Goal: Check status: Check status

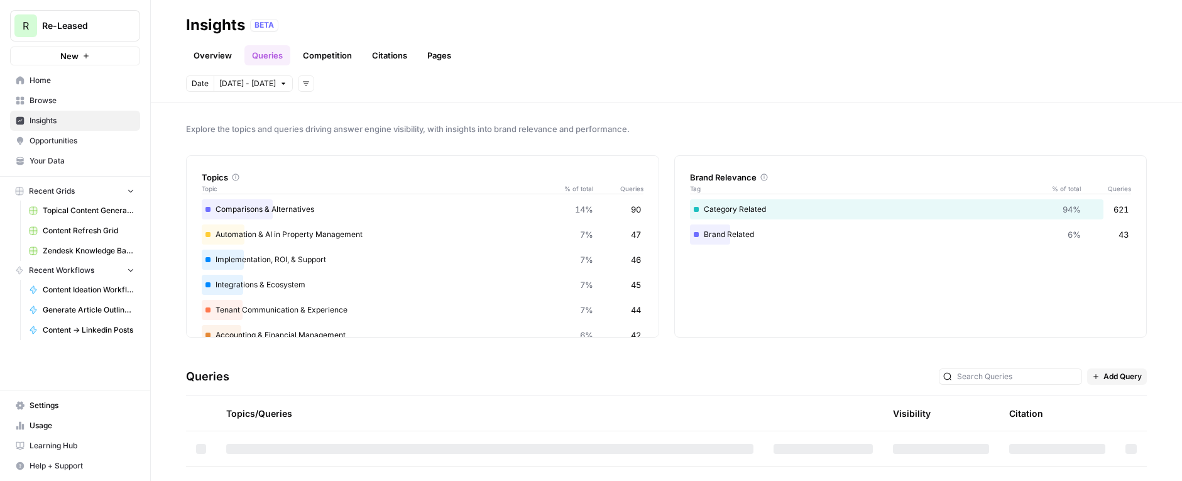
scroll to position [425, 0]
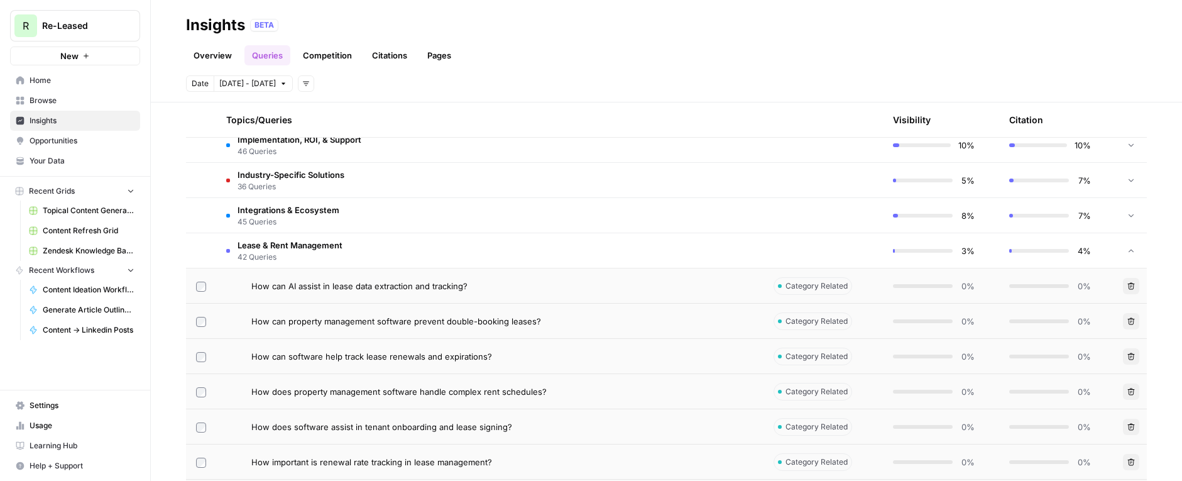
click at [80, 327] on span "Content -> Linkedin Posts" at bounding box center [89, 329] width 92 height 11
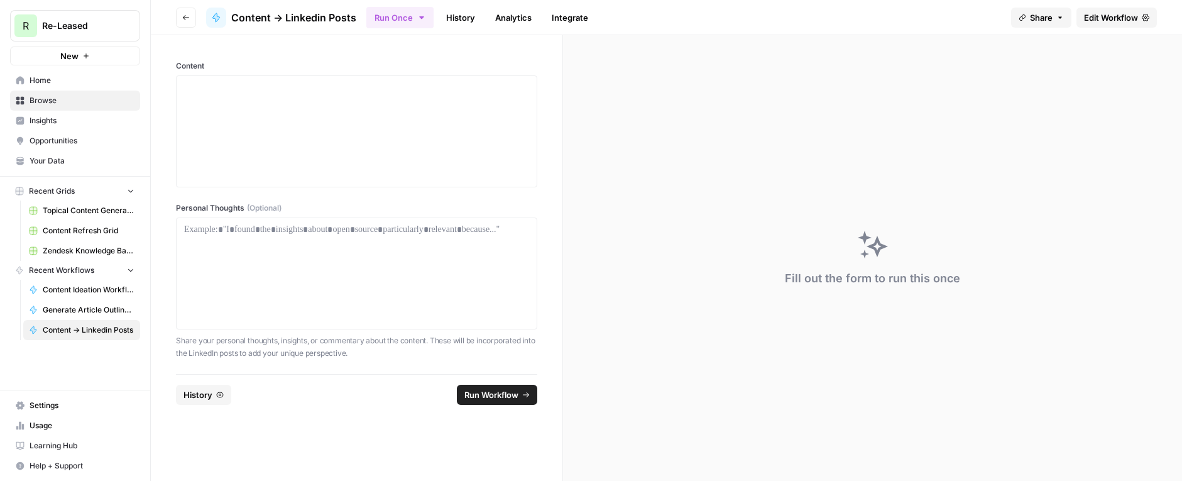
click at [464, 17] on link "History" at bounding box center [461, 18] width 44 height 20
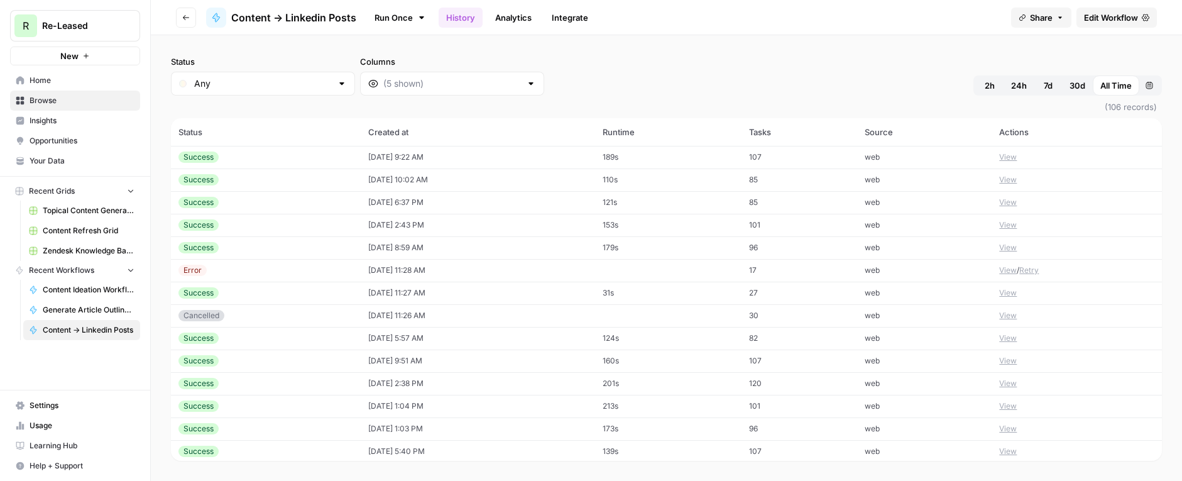
click at [268, 161] on div "Success" at bounding box center [265, 156] width 175 height 11
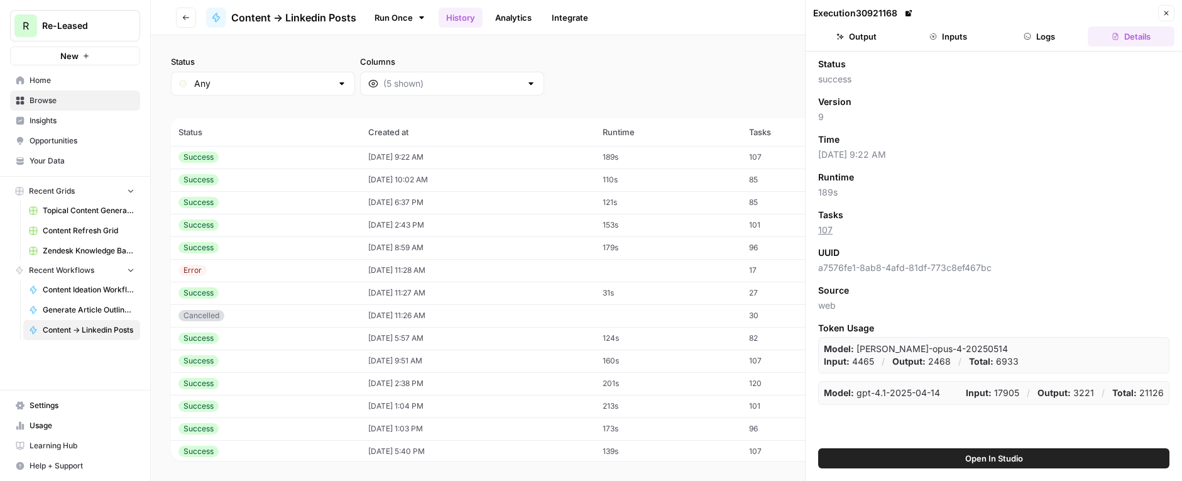
click at [862, 38] on button "Output" at bounding box center [856, 36] width 87 height 20
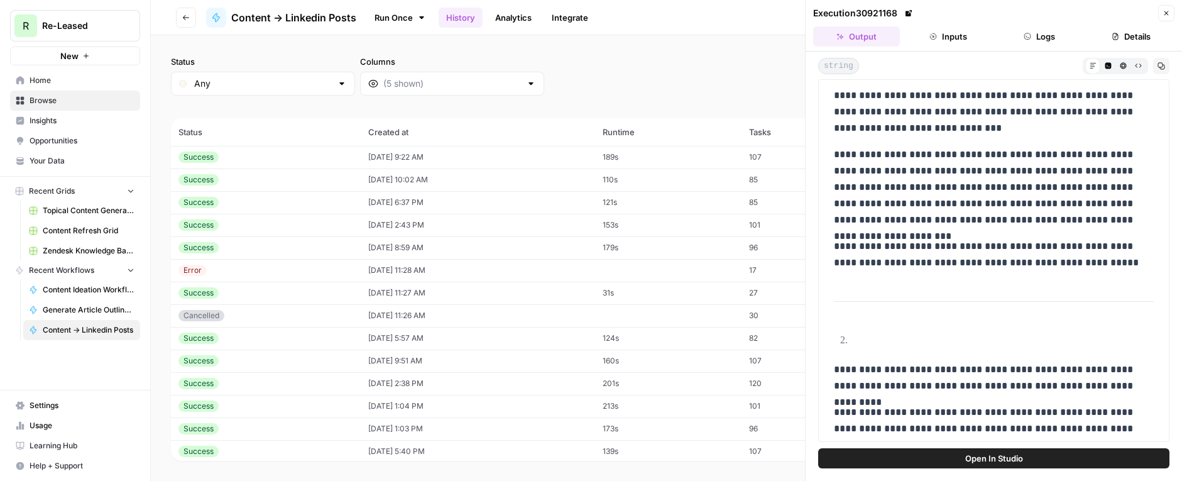
scroll to position [598, 0]
